Goal: Information Seeking & Learning: Learn about a topic

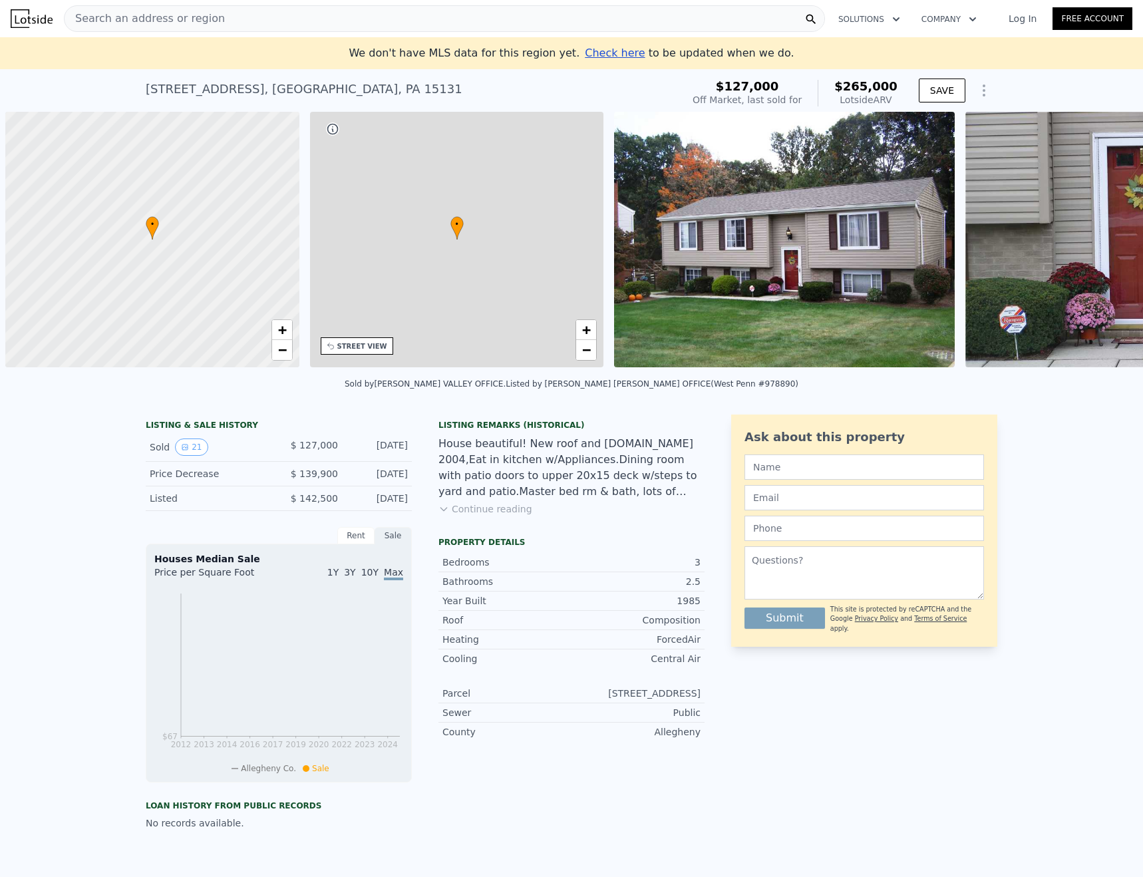
scroll to position [0, 5]
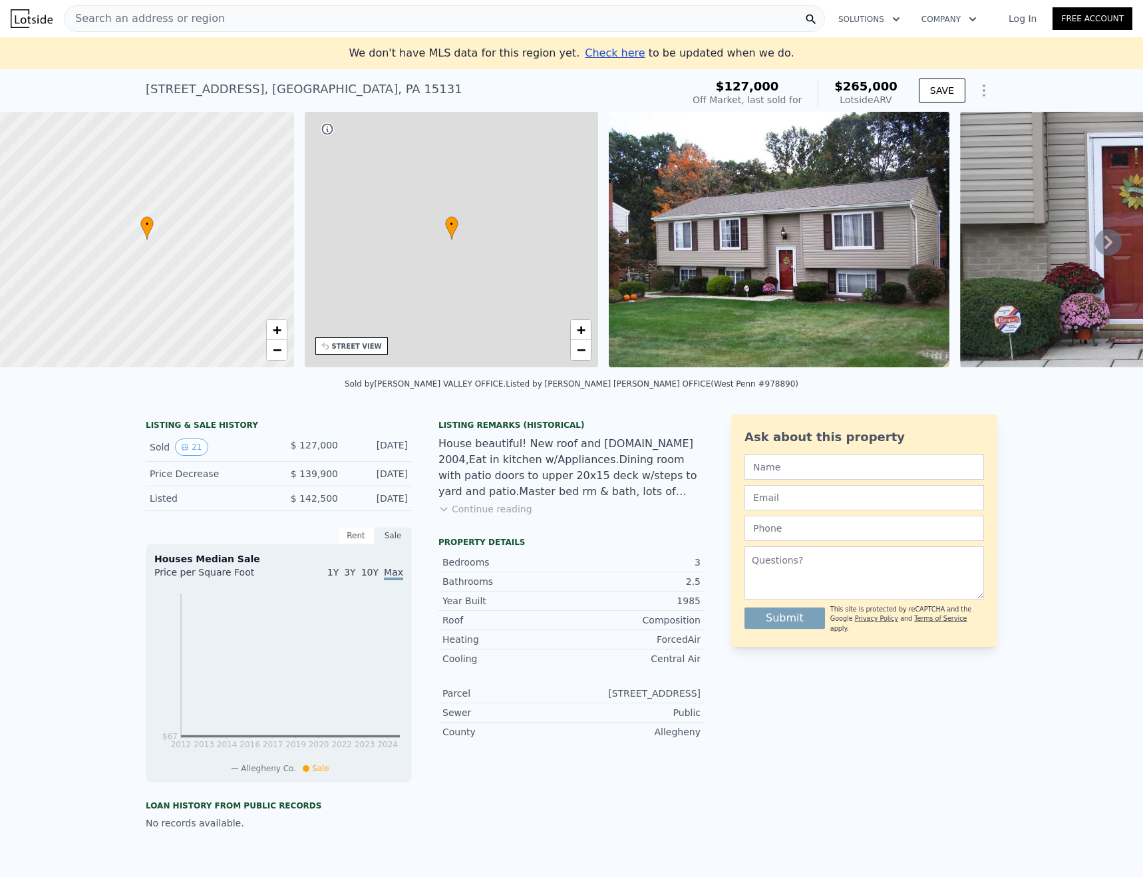
click at [1095, 245] on icon at bounding box center [1108, 242] width 27 height 27
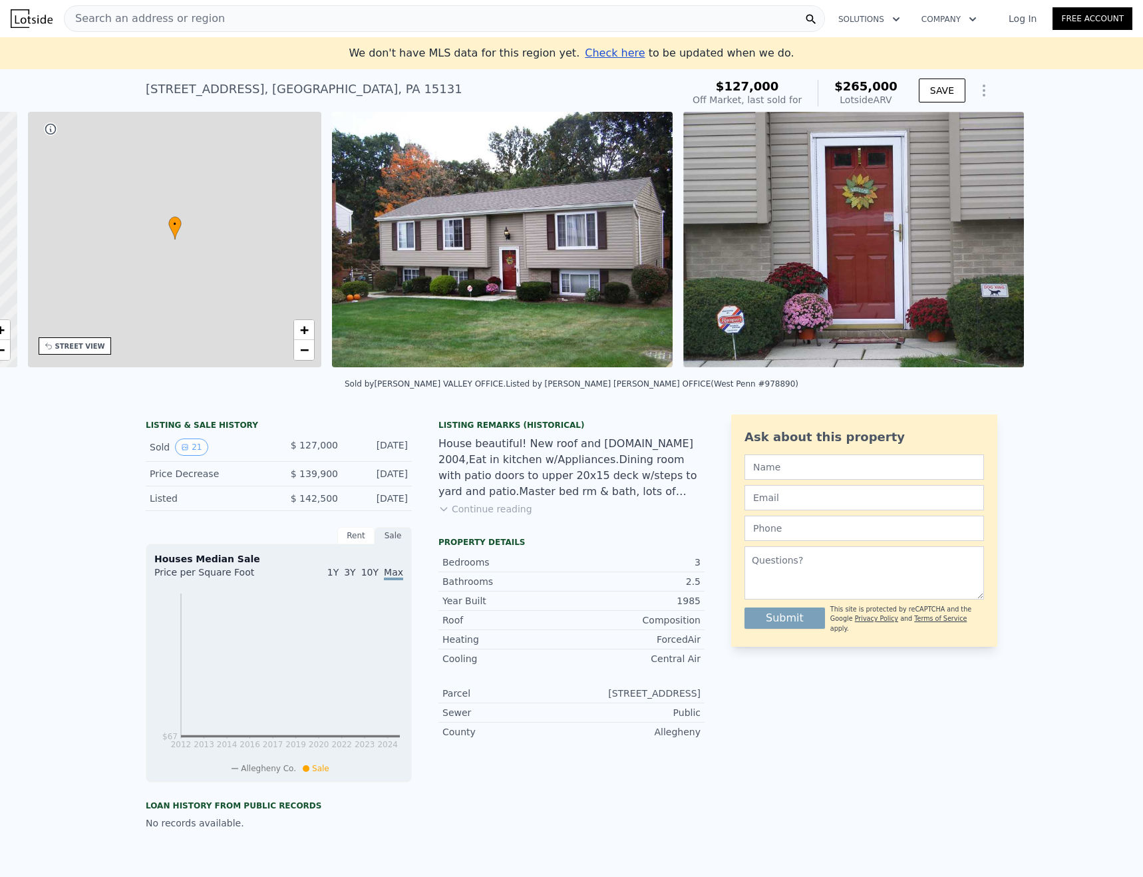
scroll to position [0, 310]
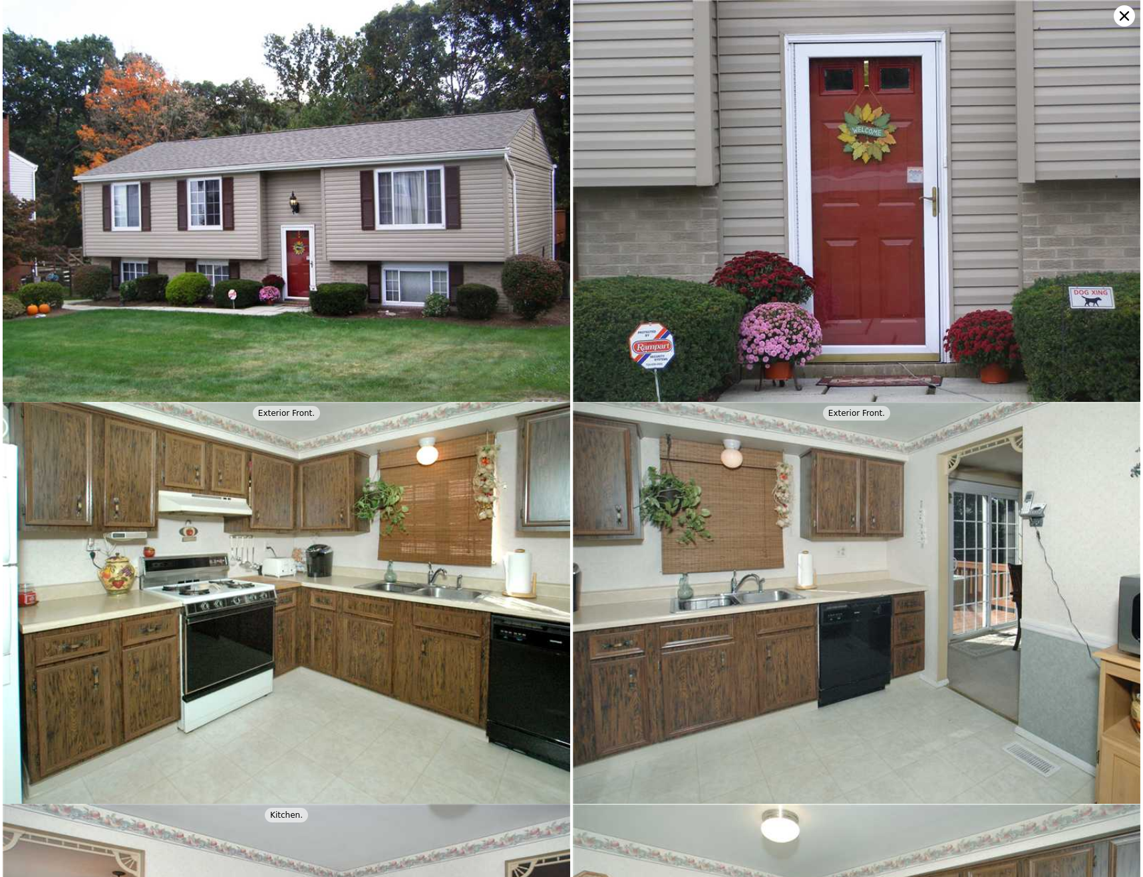
scroll to position [402, 0]
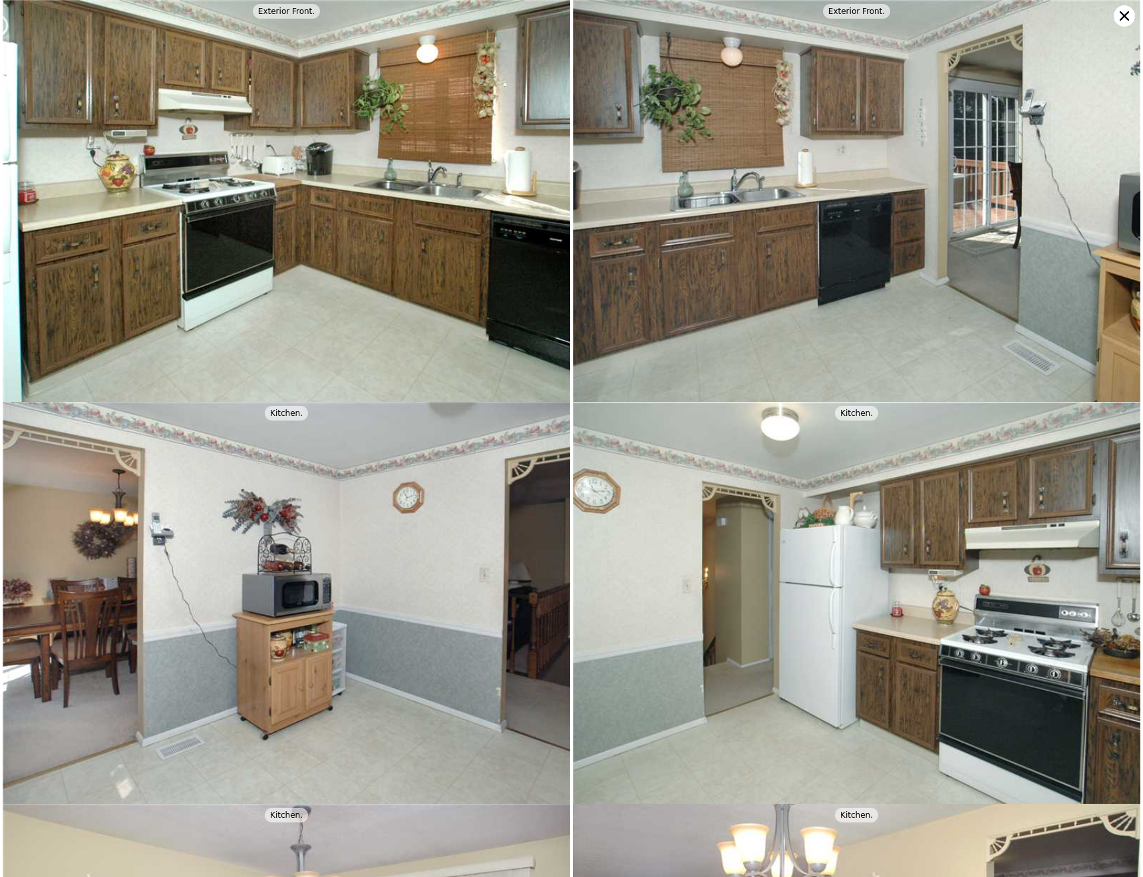
click at [381, 285] on img at bounding box center [286, 213] width 567 height 426
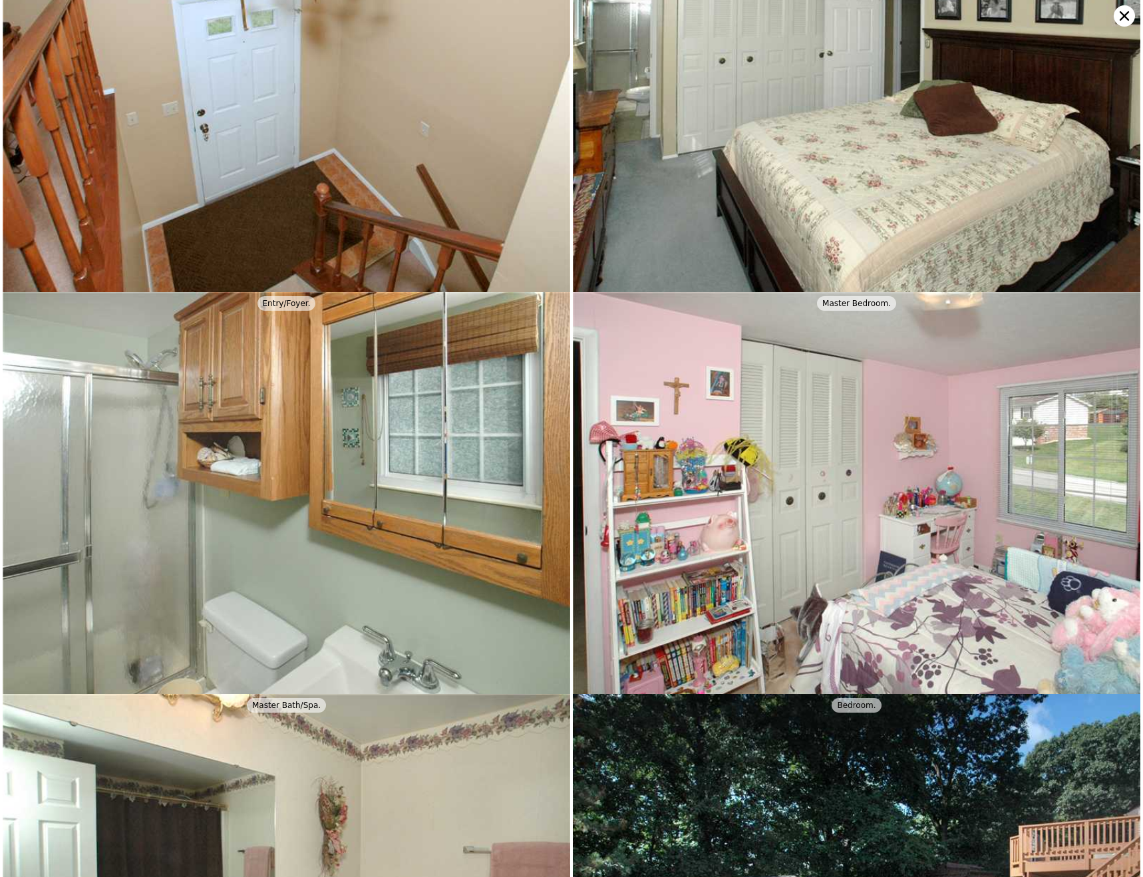
scroll to position [2812, 0]
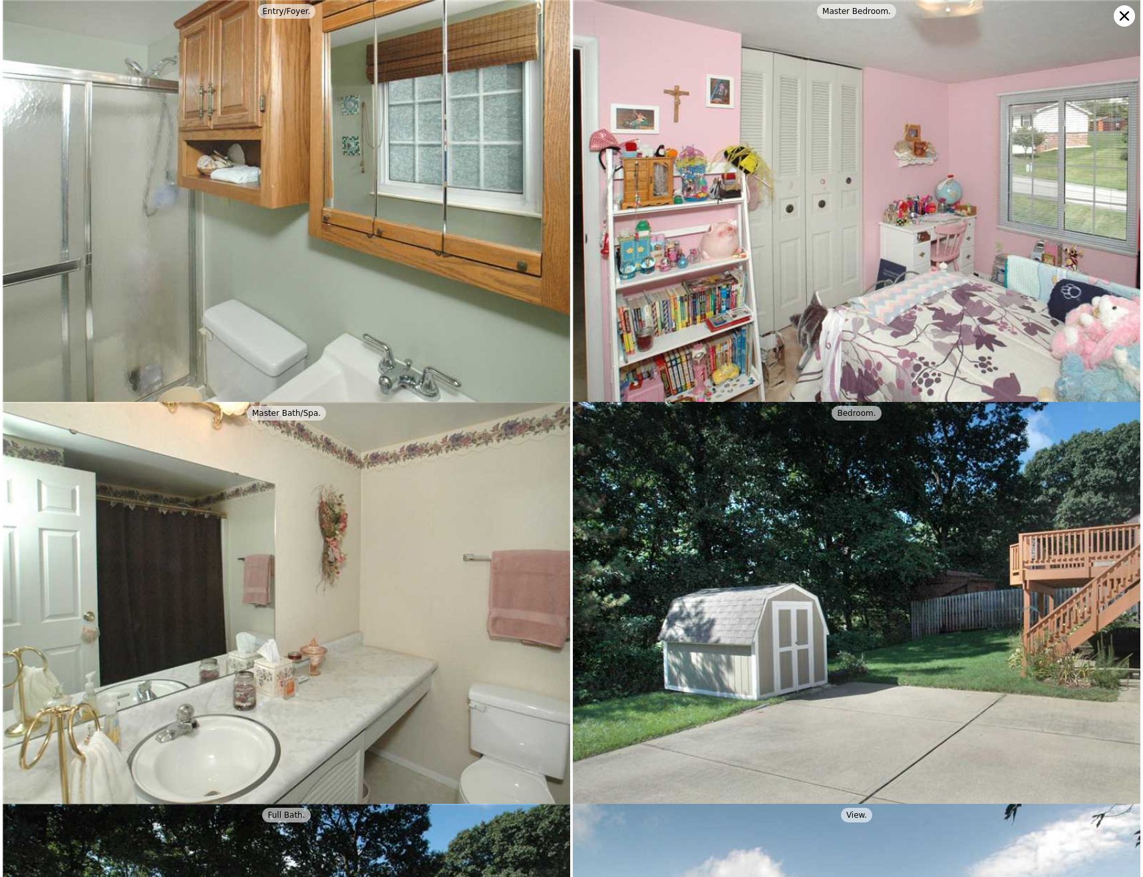
click at [630, 247] on img at bounding box center [856, 213] width 567 height 426
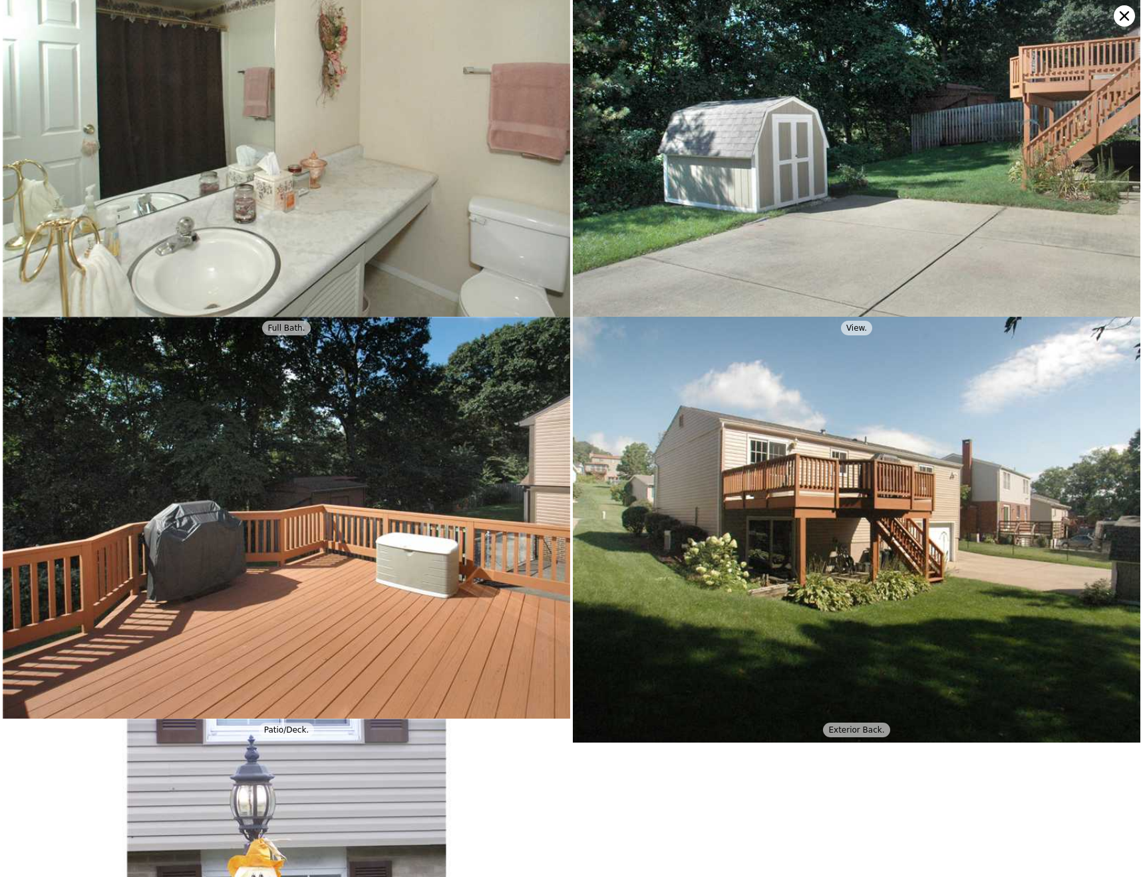
scroll to position [3562, 0]
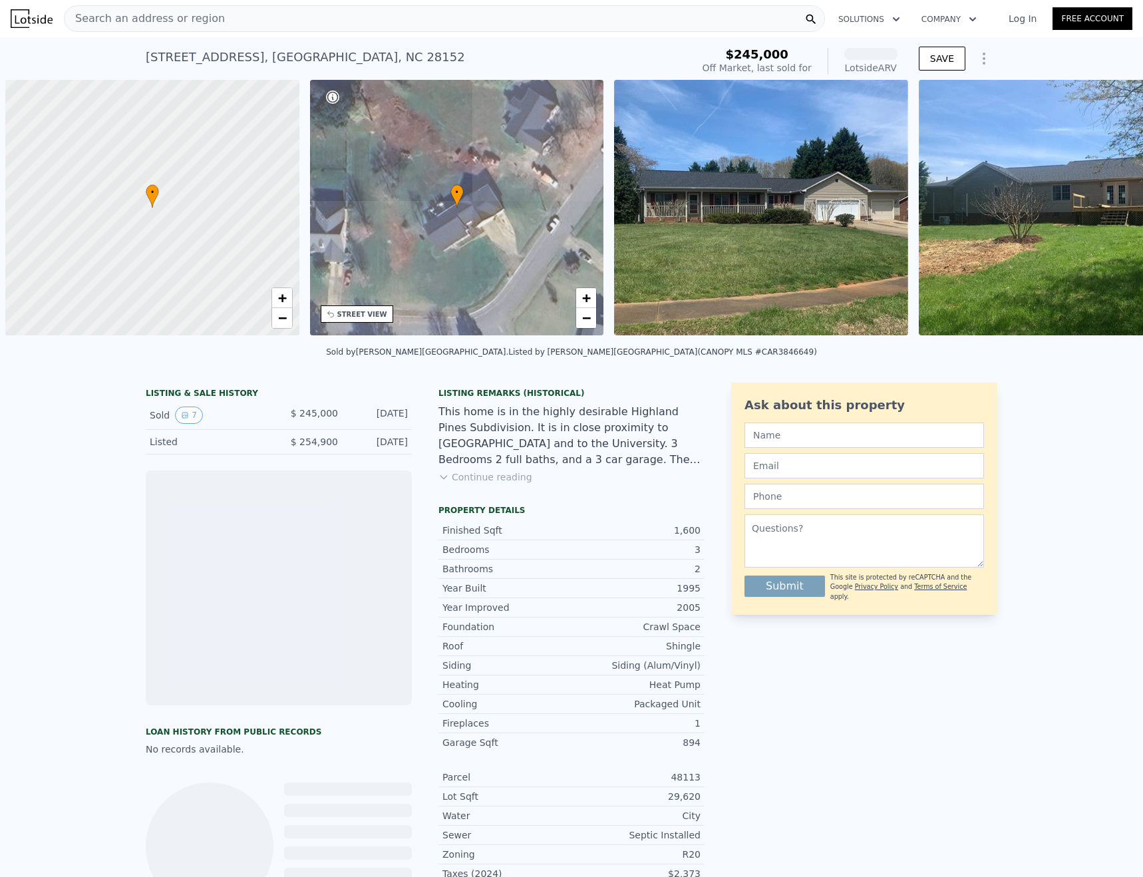
scroll to position [0, 5]
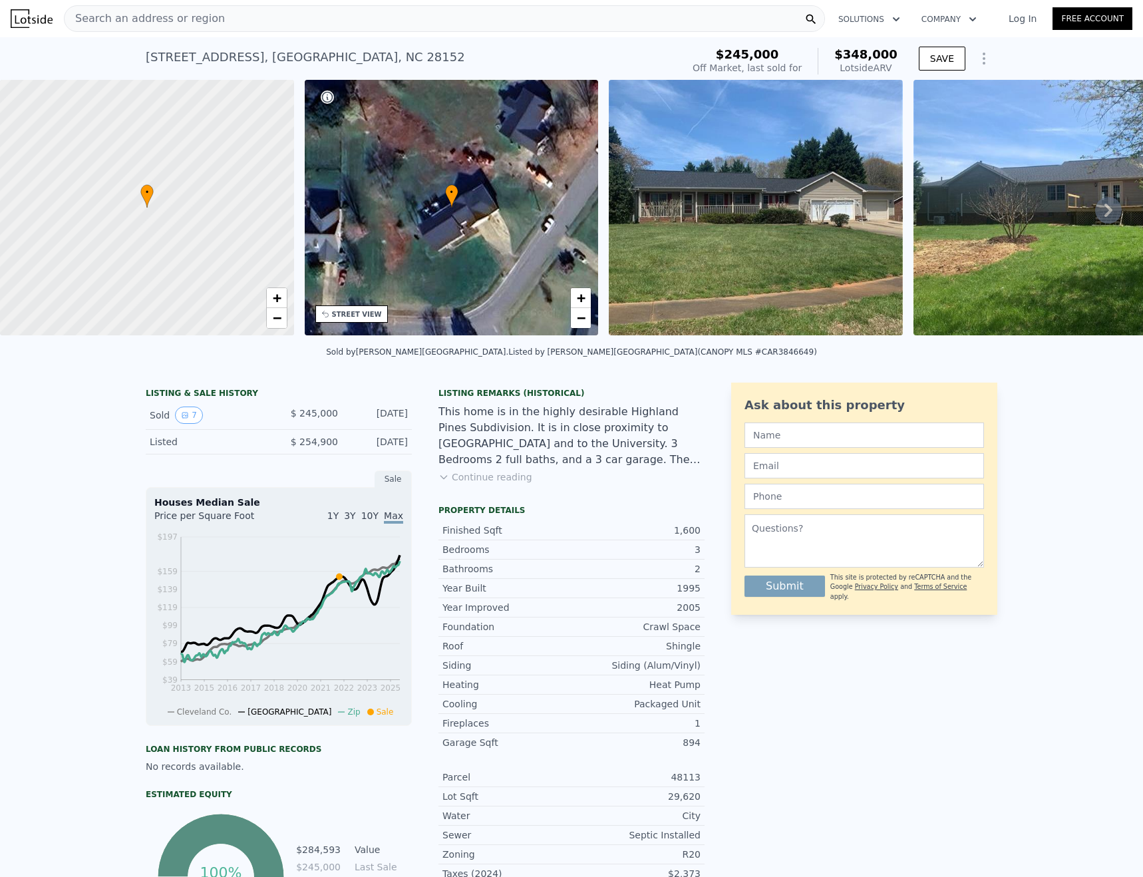
click at [1095, 213] on icon at bounding box center [1108, 210] width 27 height 27
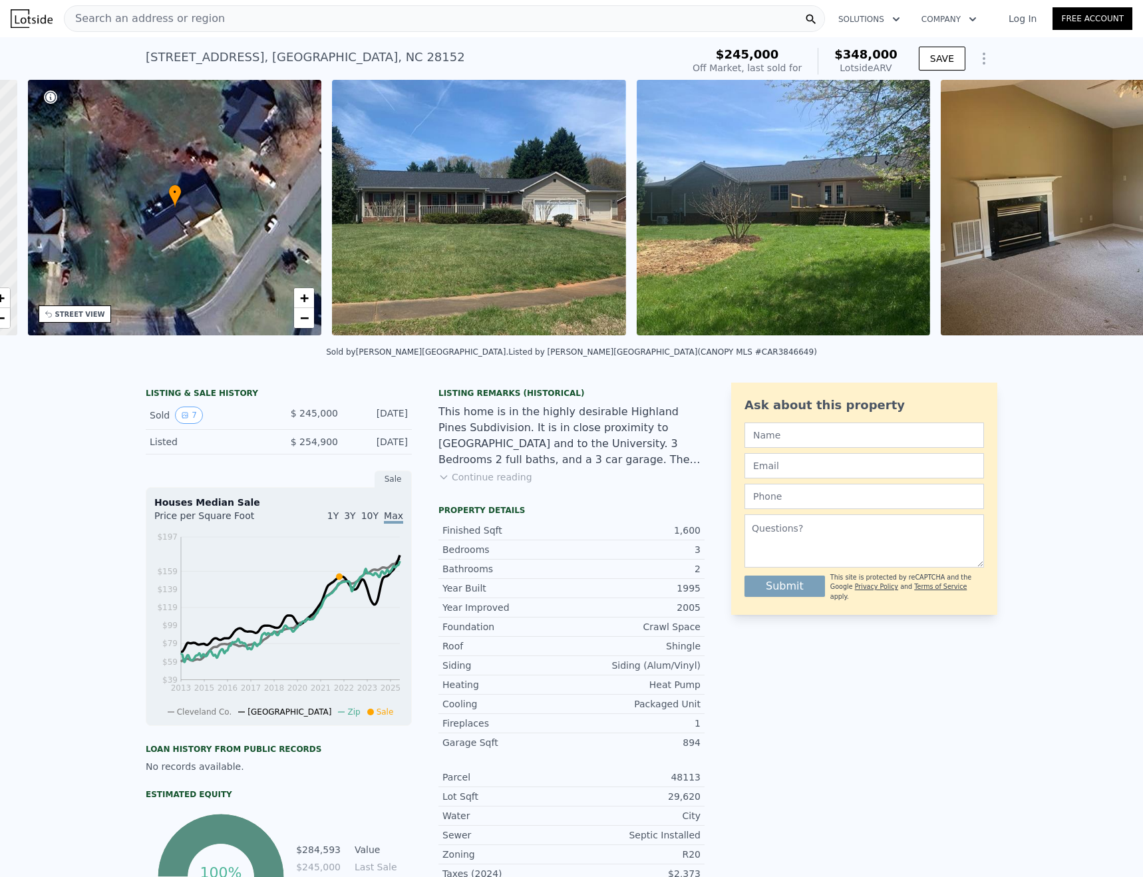
scroll to position [0, 310]
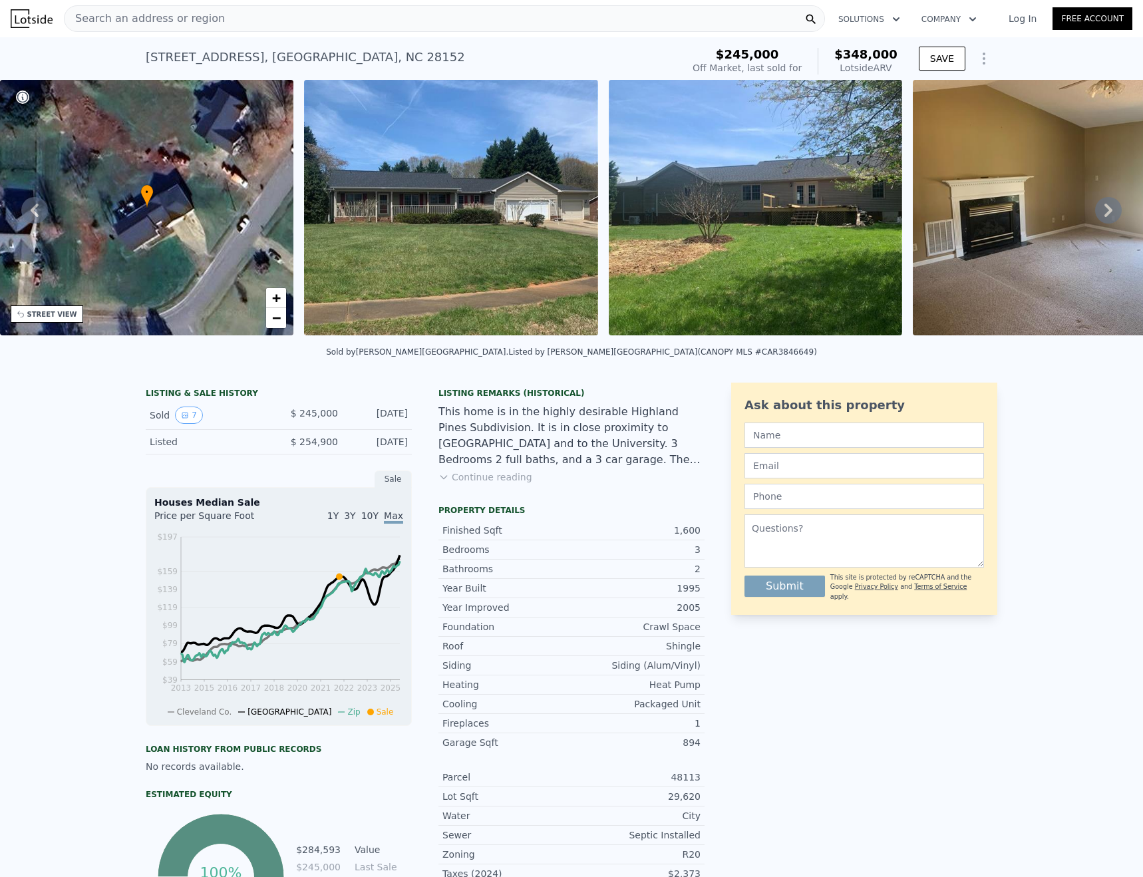
drag, startPoint x: 759, startPoint y: 239, endPoint x: 750, endPoint y: 237, distance: 9.0
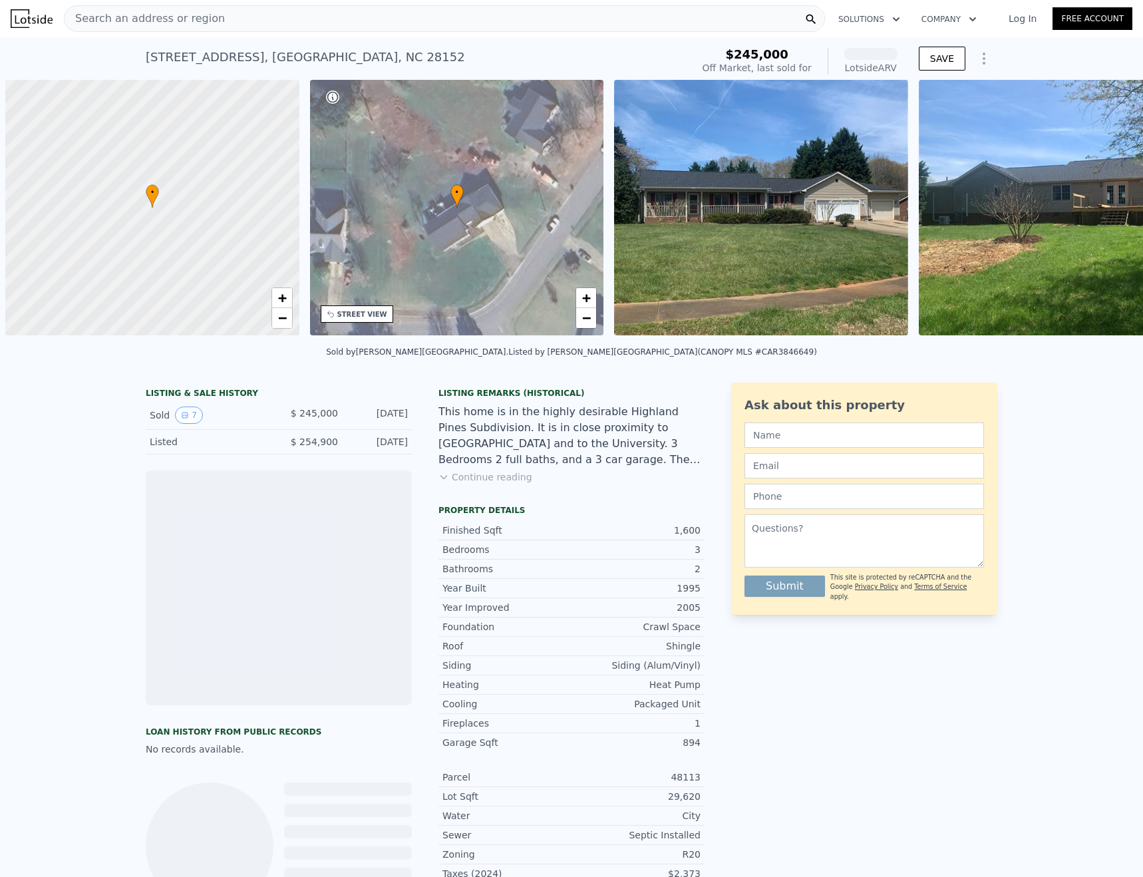
scroll to position [0, 5]
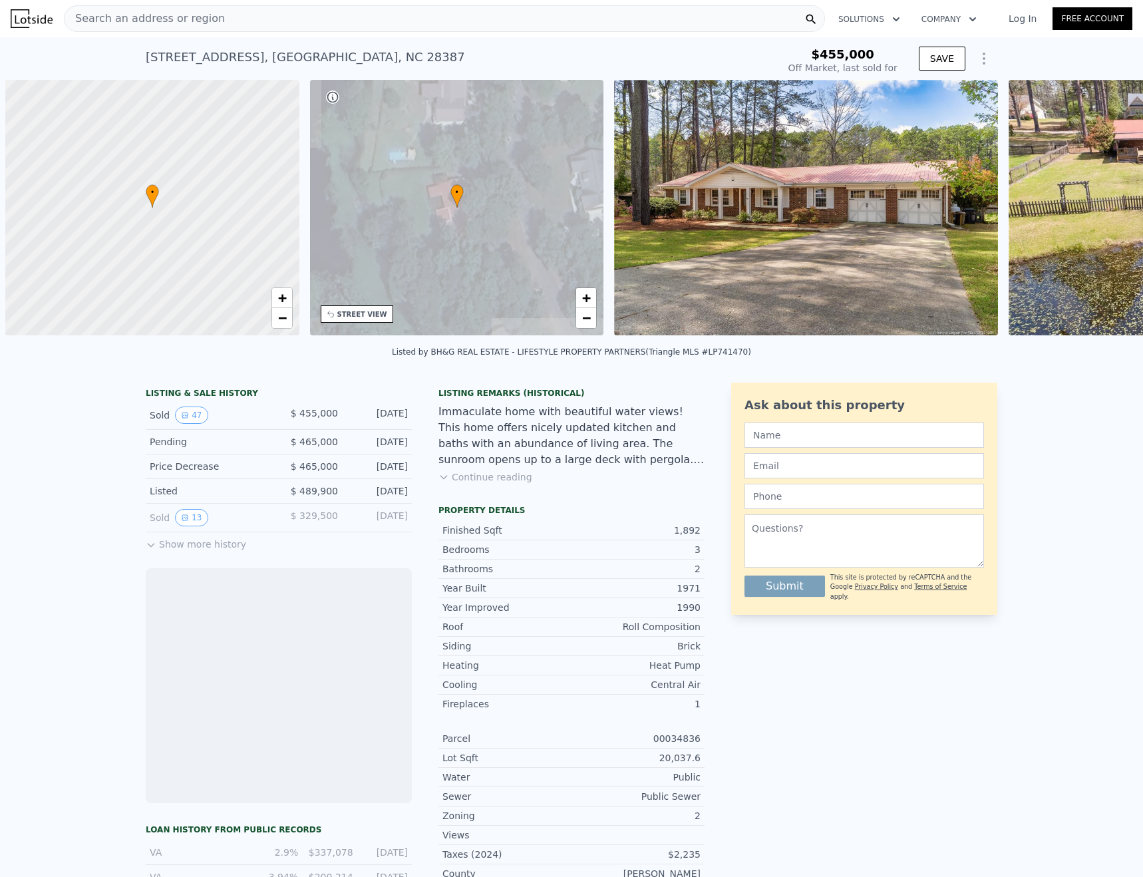
scroll to position [0, 5]
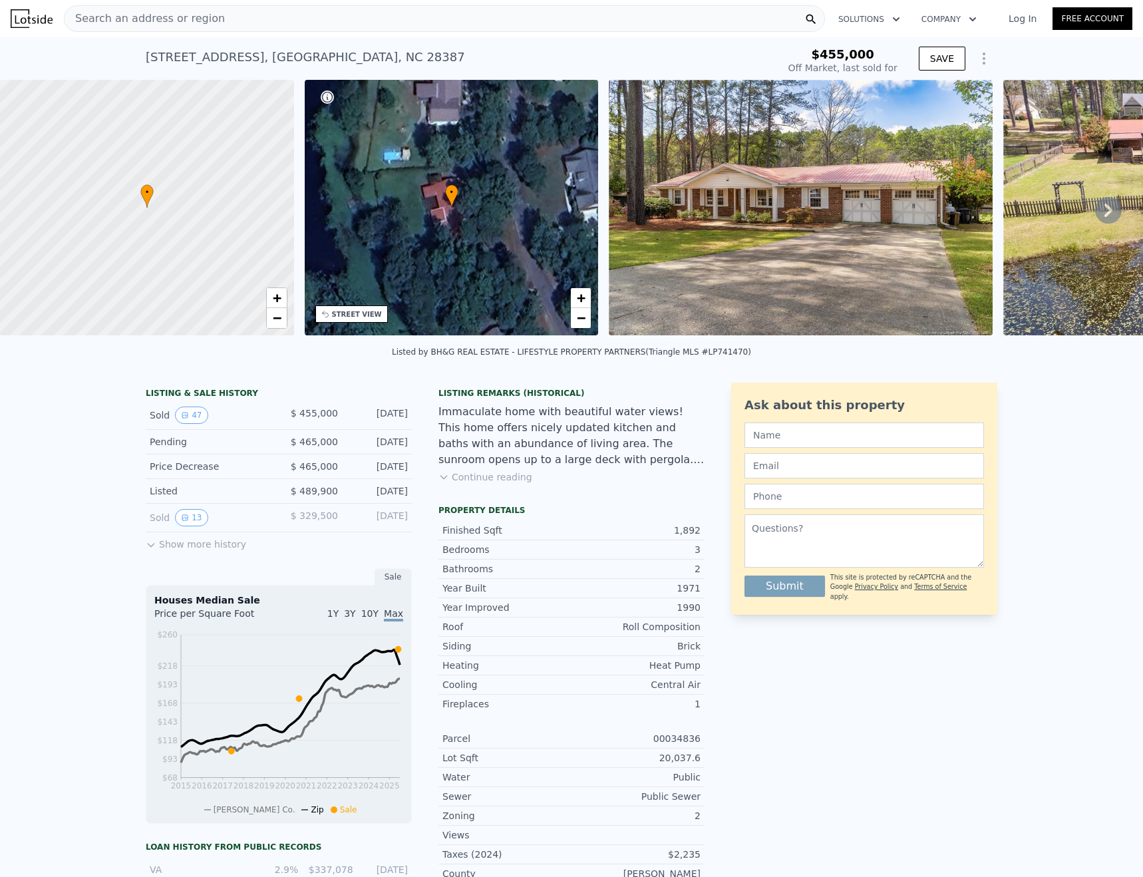
click at [1097, 210] on icon at bounding box center [1108, 210] width 27 height 27
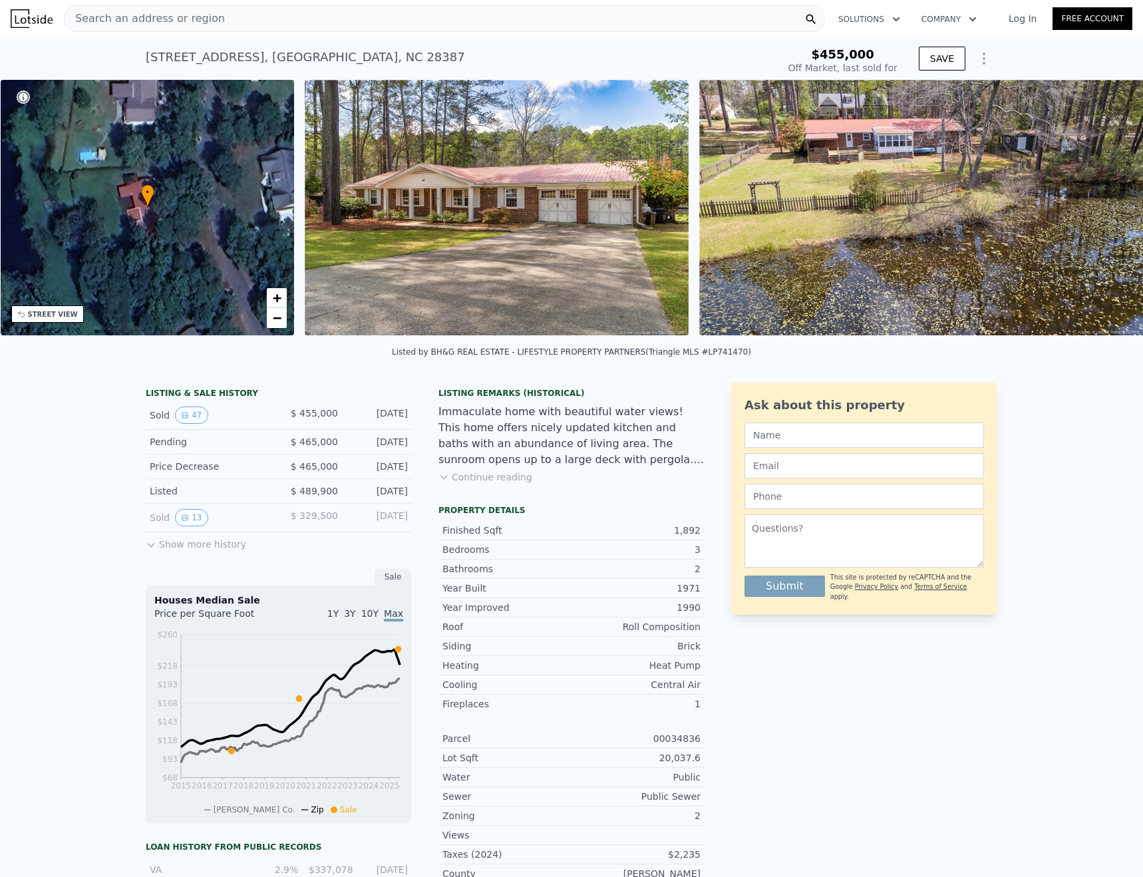
scroll to position [0, 310]
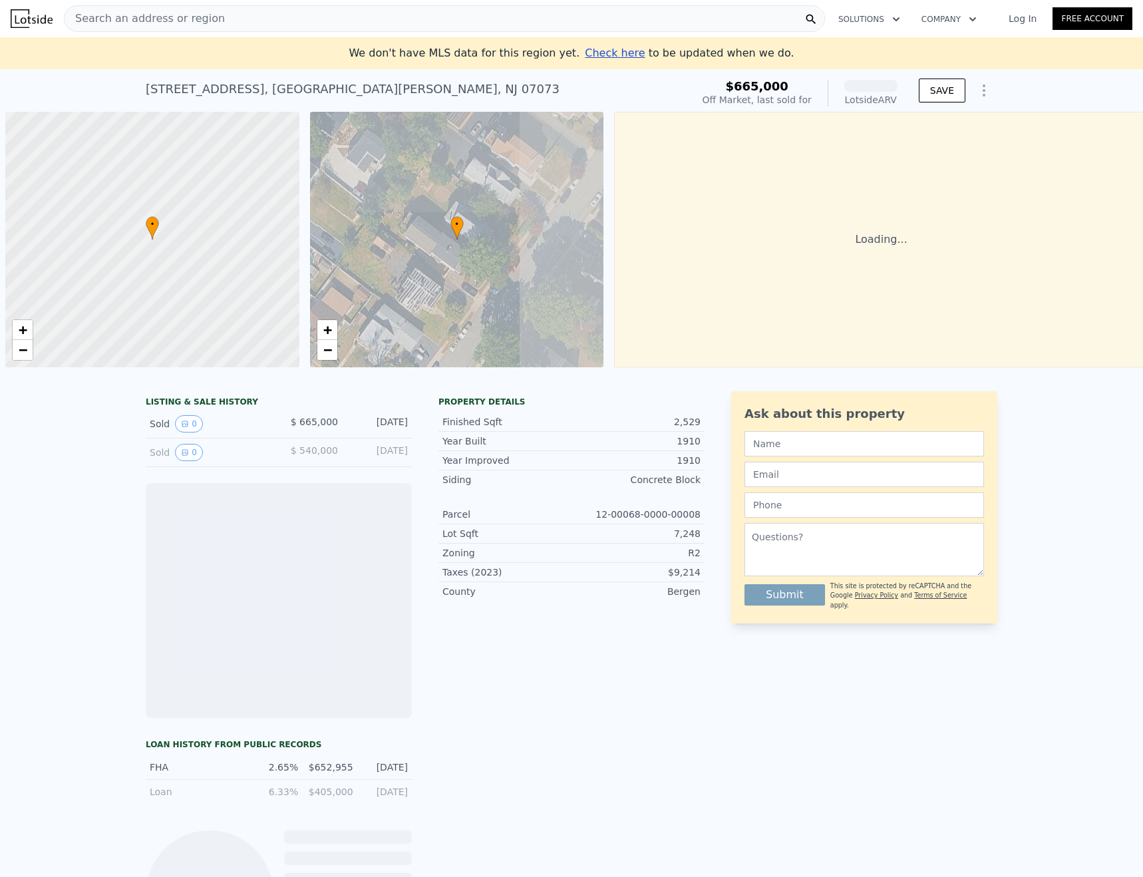
scroll to position [0, 5]
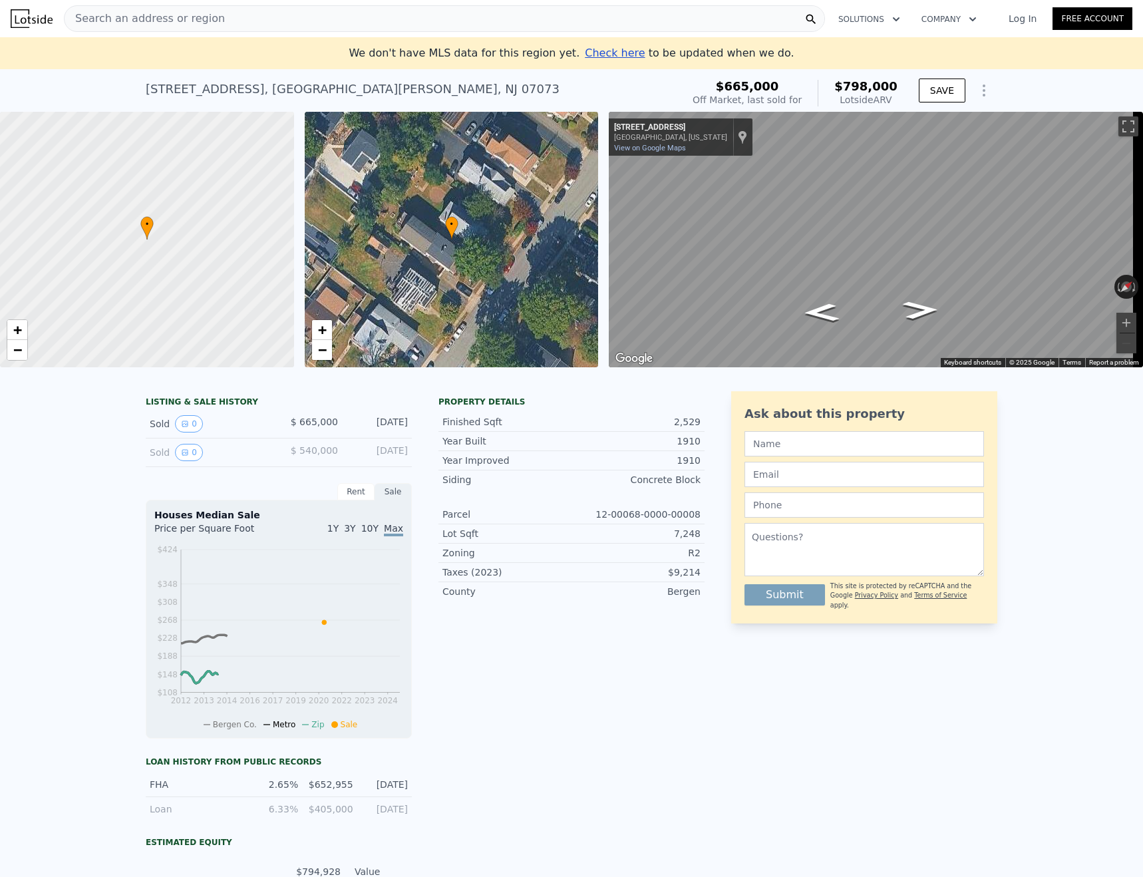
drag, startPoint x: 457, startPoint y: 259, endPoint x: 450, endPoint y: 262, distance: 7.2
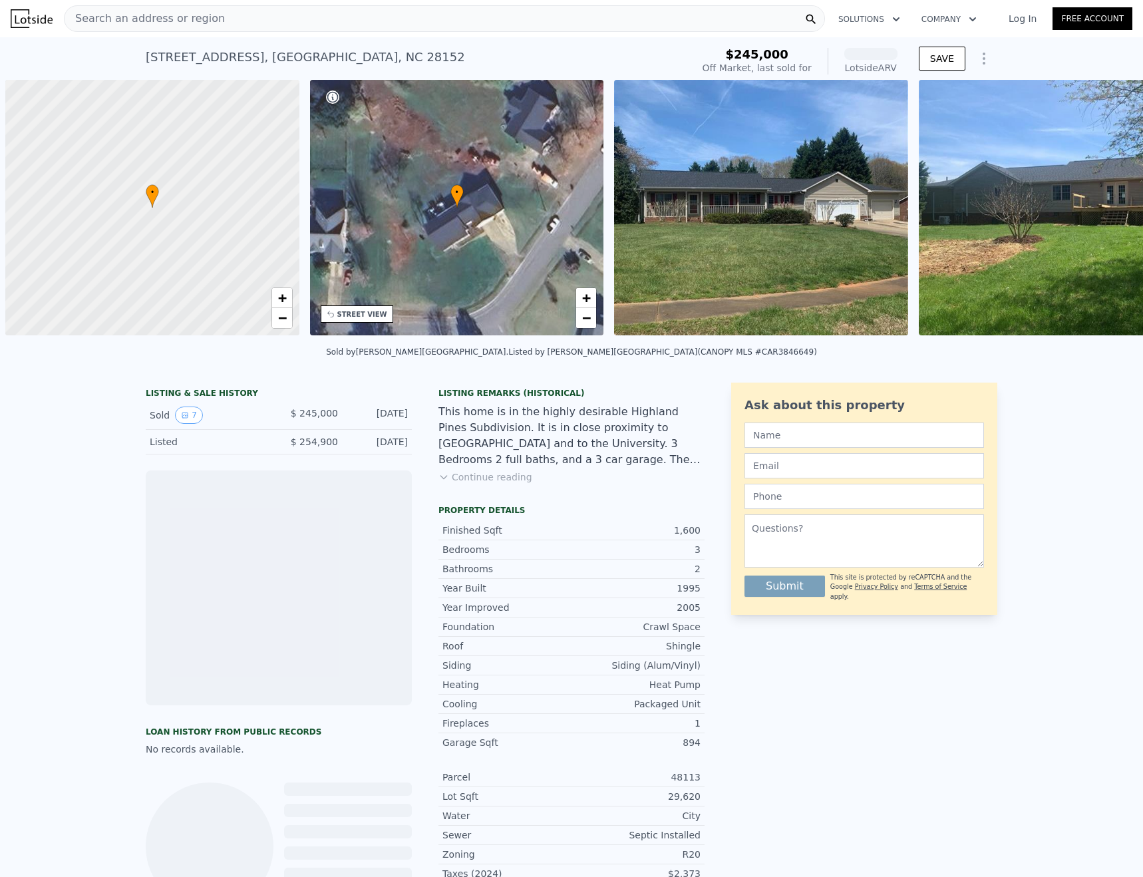
scroll to position [0, 5]
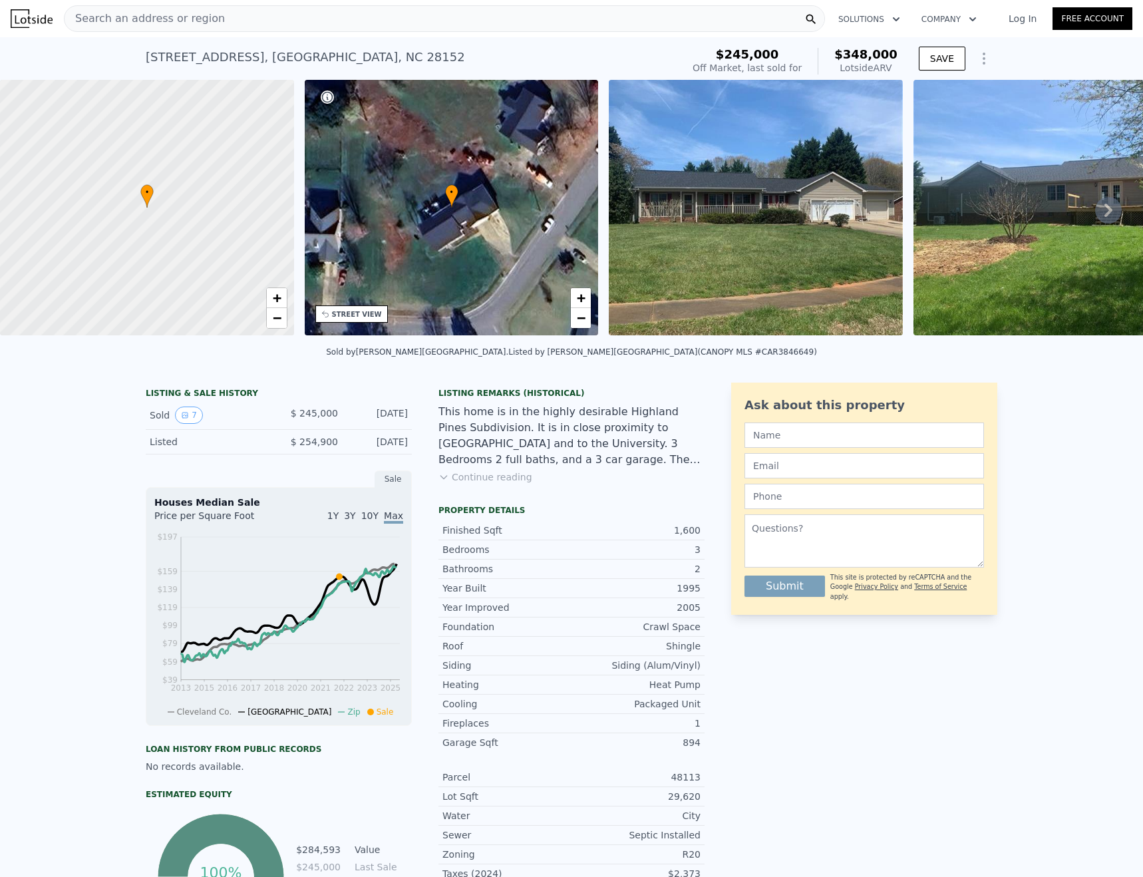
drag, startPoint x: 774, startPoint y: 239, endPoint x: 762, endPoint y: 235, distance: 12.6
